Goal: Transaction & Acquisition: Purchase product/service

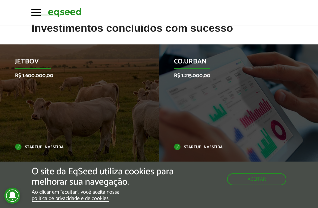
scroll to position [278, 0]
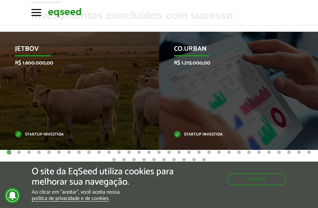
drag, startPoint x: 317, startPoint y: 98, endPoint x: 317, endPoint y: 115, distance: 17.7
click at [317, 115] on li "Co.Urban R$ 1.215.000,00 Startup investida" at bounding box center [238, 91] width 159 height 118
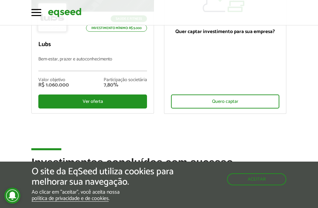
scroll to position [78, 0]
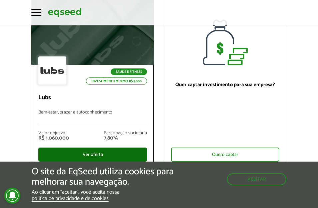
click at [90, 154] on div "Ver oferta" at bounding box center [92, 154] width 109 height 14
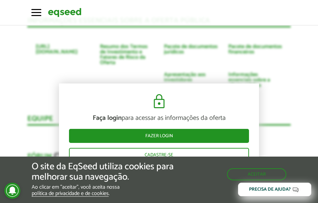
scroll to position [1296, 0]
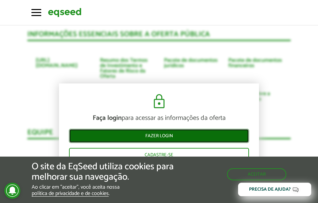
drag, startPoint x: 154, startPoint y: 134, endPoint x: 159, endPoint y: 126, distance: 10.2
click at [154, 134] on link "Fazer login" at bounding box center [159, 136] width 180 height 14
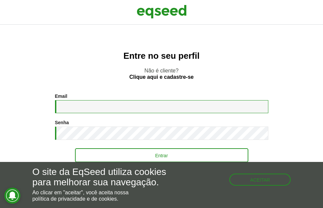
type input "**********"
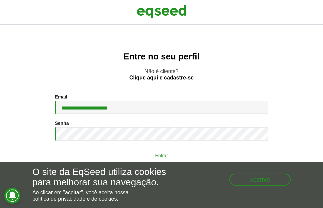
click at [158, 155] on button "Entrar" at bounding box center [161, 155] width 173 height 13
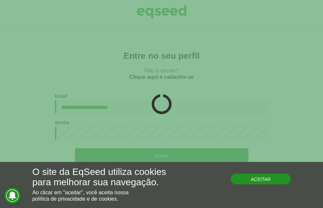
click at [261, 180] on button "Aceitar" at bounding box center [260, 178] width 60 height 11
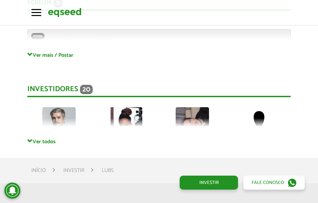
scroll to position [1474, 0]
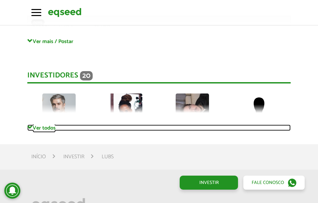
click at [38, 124] on link "Ver todos" at bounding box center [158, 127] width 263 height 6
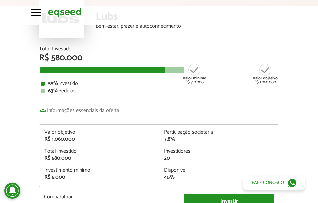
scroll to position [0, 0]
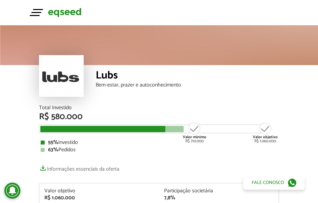
click at [32, 10] on button "Toggle navigation" at bounding box center [36, 12] width 10 height 12
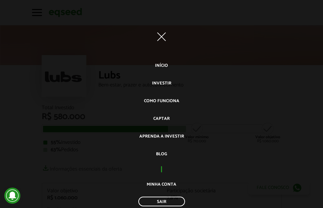
click at [159, 36] on span "button" at bounding box center [161, 36] width 9 height 9
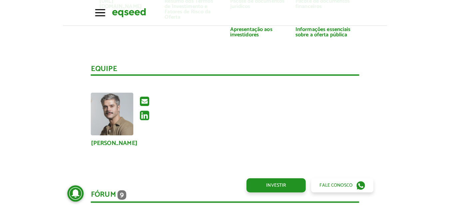
scroll to position [1302, 0]
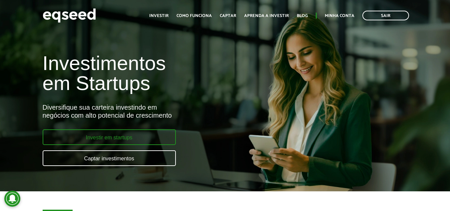
click at [126, 140] on link "Investir em startups" at bounding box center [109, 137] width 133 height 16
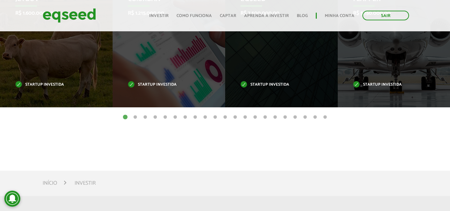
scroll to position [357, 0]
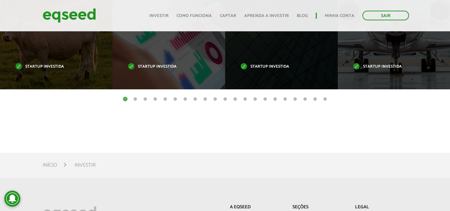
click at [134, 99] on button "2" at bounding box center [135, 99] width 7 height 7
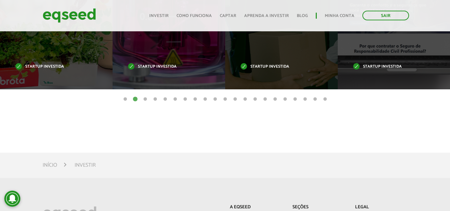
scroll to position [287, 0]
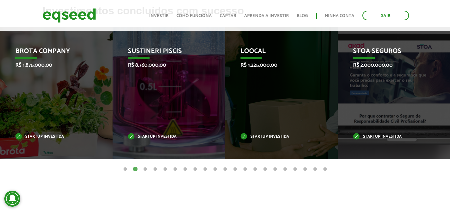
click at [146, 170] on button "3" at bounding box center [145, 169] width 7 height 7
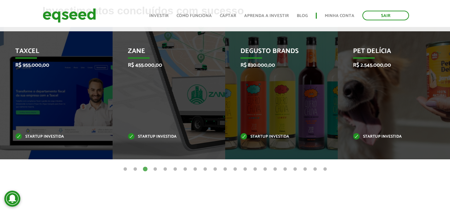
click at [137, 169] on button "2" at bounding box center [135, 169] width 7 height 7
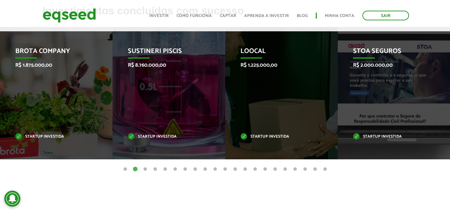
click at [144, 169] on button "3" at bounding box center [145, 169] width 7 height 7
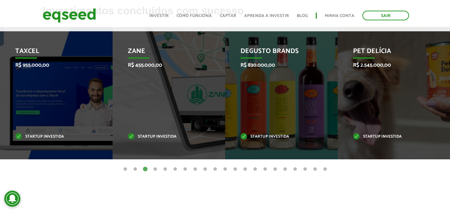
click at [155, 169] on button "4" at bounding box center [155, 169] width 7 height 7
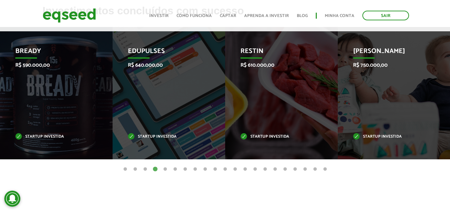
click at [165, 169] on button "5" at bounding box center [165, 169] width 7 height 7
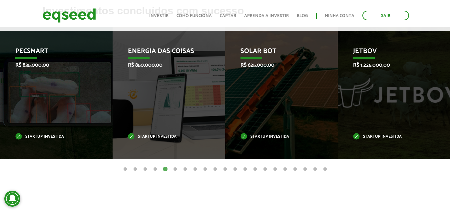
click at [174, 169] on button "6" at bounding box center [175, 169] width 7 height 7
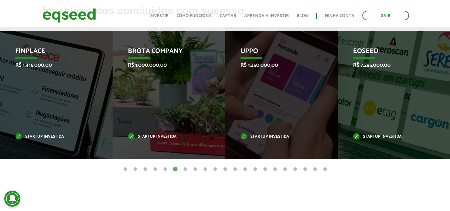
click at [185, 168] on button "7" at bounding box center [185, 169] width 7 height 7
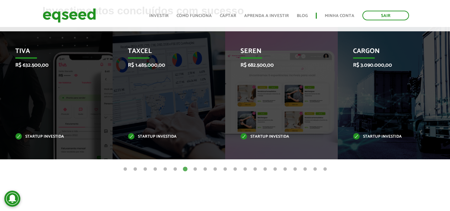
click at [195, 169] on button "8" at bounding box center [195, 169] width 7 height 7
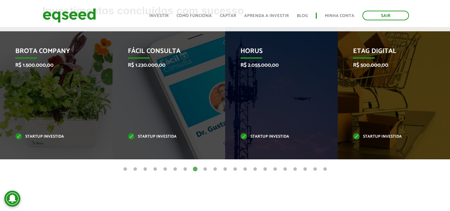
click at [125, 170] on button "1" at bounding box center [125, 169] width 7 height 7
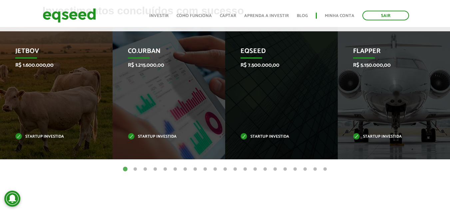
click at [325, 169] on button "21" at bounding box center [325, 169] width 7 height 7
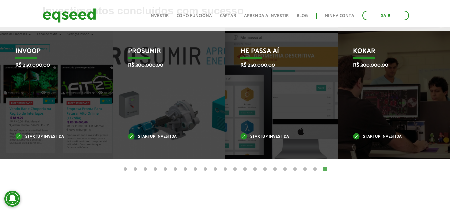
click at [315, 169] on button "20" at bounding box center [315, 169] width 7 height 7
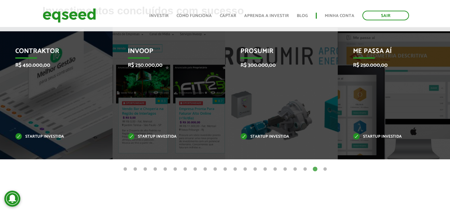
click at [135, 169] on button "2" at bounding box center [135, 169] width 7 height 7
